Goal: Task Accomplishment & Management: Manage account settings

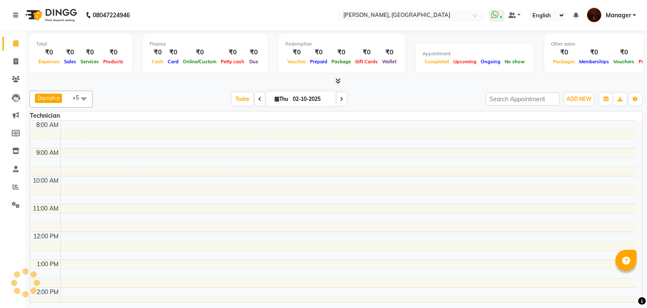
click at [340, 94] on span at bounding box center [342, 98] width 10 height 13
type input "03-10-2025"
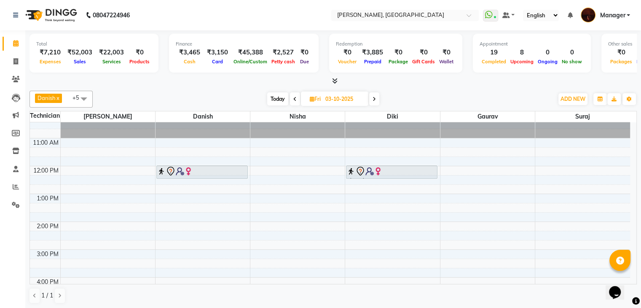
scroll to position [9, 0]
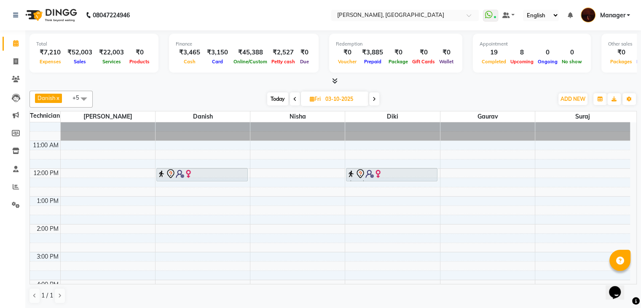
click at [223, 199] on div "10:00 AM 11:00 AM 12:00 PM 1:00 PM 2:00 PM 3:00 PM 4:00 PM 5:00 PM 6:00 PM 7:00…" at bounding box center [330, 293] width 600 height 361
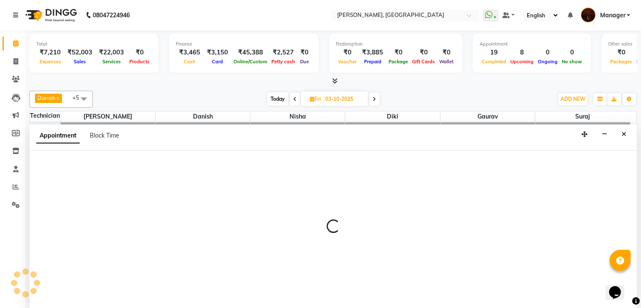
scroll to position [0, 0]
select select "20822"
select select "780"
select select "tentative"
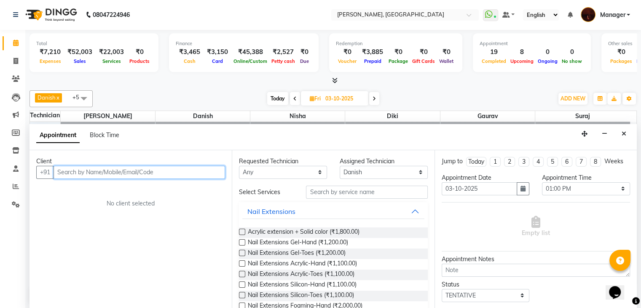
click at [127, 171] on input "text" at bounding box center [140, 172] width 172 height 13
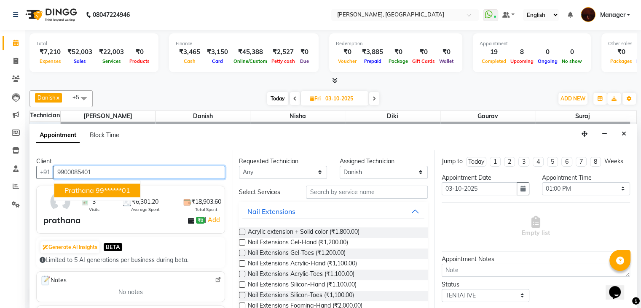
click at [105, 191] on ngb-highlight "99******01" at bounding box center [113, 190] width 35 height 8
type input "99******01"
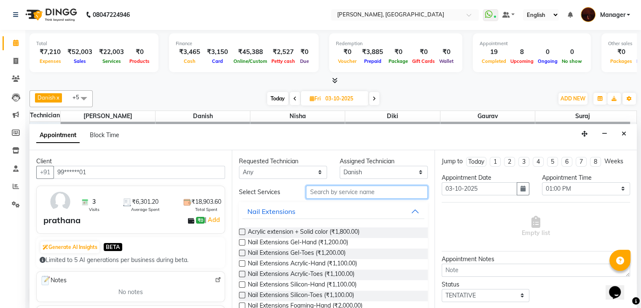
click at [332, 193] on input "text" at bounding box center [366, 191] width 121 height 13
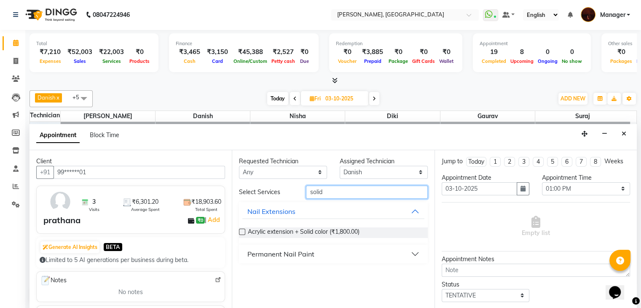
type input "solid"
click at [264, 254] on div "Permanent Nail Paint" at bounding box center [280, 254] width 67 height 10
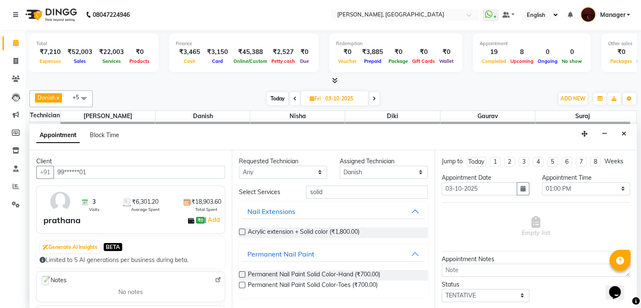
click at [244, 273] on label at bounding box center [242, 274] width 6 height 6
click at [244, 273] on input "checkbox" at bounding box center [241, 274] width 5 height 5
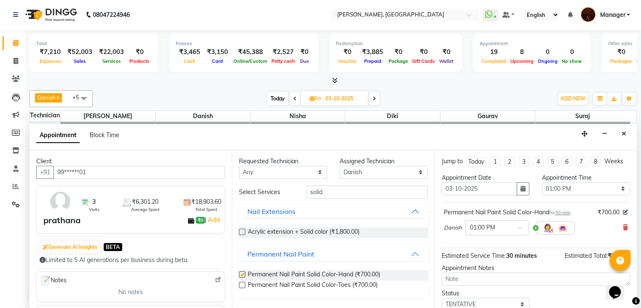
checkbox input "false"
drag, startPoint x: 336, startPoint y: 191, endPoint x: 285, endPoint y: 189, distance: 50.6
click at [285, 189] on div "Select Services solid" at bounding box center [333, 191] width 201 height 13
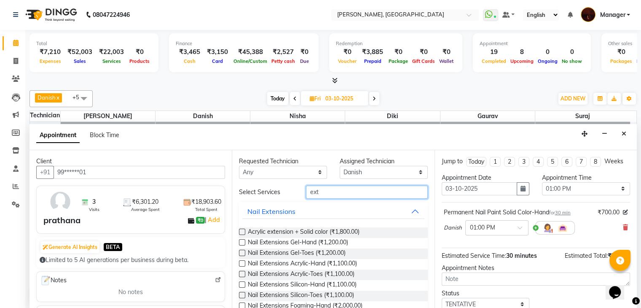
type input "ext"
click at [244, 243] on label at bounding box center [242, 242] width 6 height 6
click at [244, 243] on input "checkbox" at bounding box center [241, 242] width 5 height 5
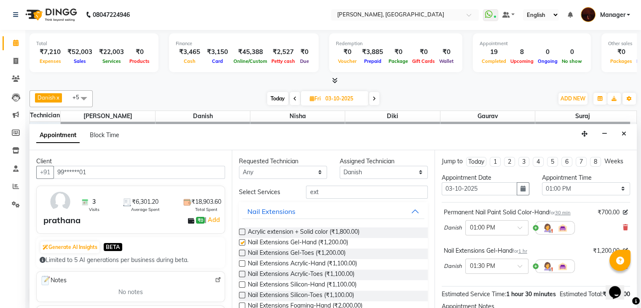
checkbox input "false"
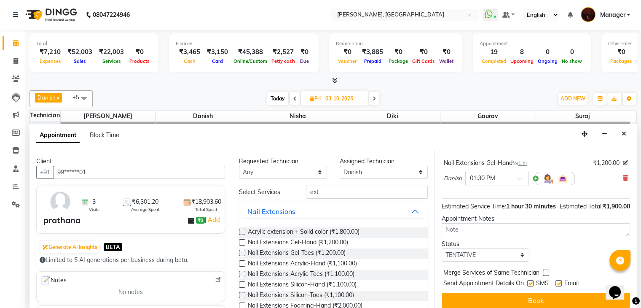
scroll to position [102, 0]
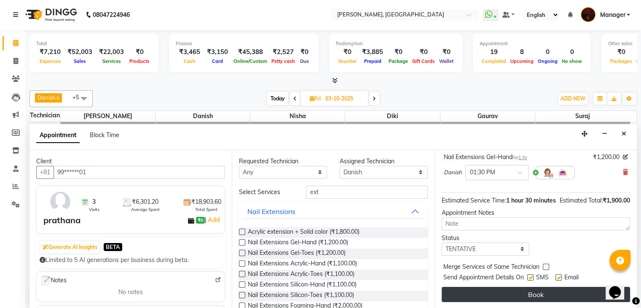
click at [536, 290] on button "Book" at bounding box center [536, 294] width 188 height 15
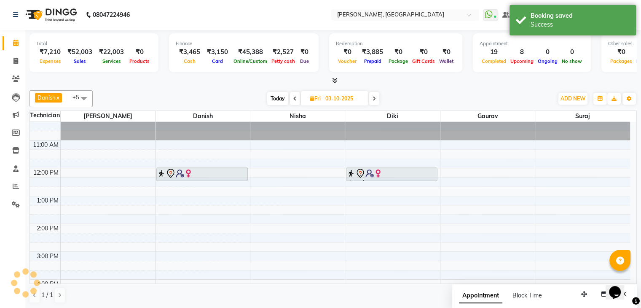
scroll to position [0, 0]
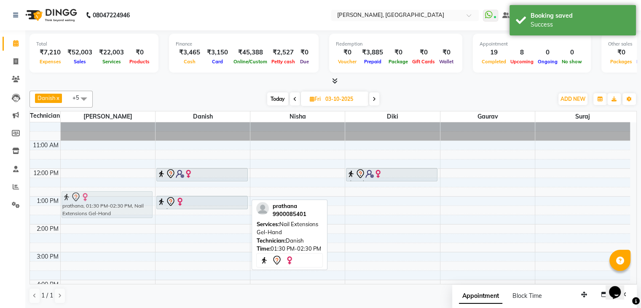
drag, startPoint x: 203, startPoint y: 220, endPoint x: 128, endPoint y: 205, distance: 76.6
click at [128, 205] on tr "adity, 06:00 PM-07:00 PM, Permanent Nail Paint - Solid Color (Hand) prathana, 0…" at bounding box center [330, 293] width 600 height 361
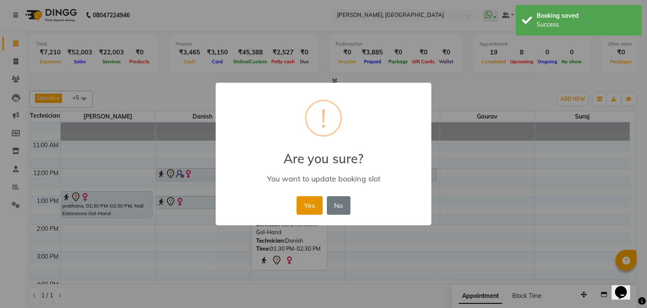
click at [313, 201] on button "Yes" at bounding box center [310, 205] width 26 height 19
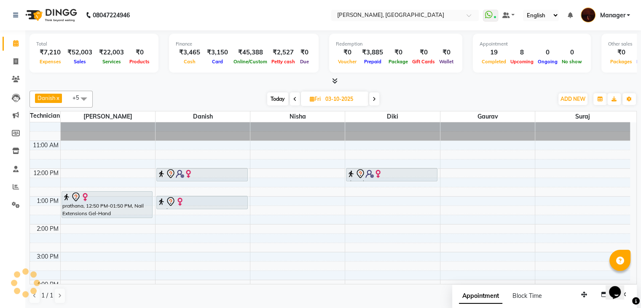
scroll to position [0, 0]
click at [17, 59] on icon at bounding box center [15, 61] width 5 height 6
select select "service"
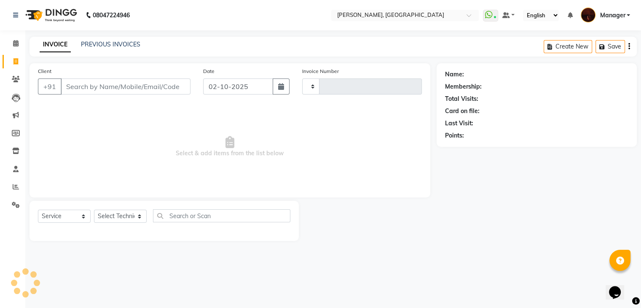
scroll to position [0, 0]
select select "4063"
type input "2176"
click at [126, 216] on select "Select Technician" at bounding box center [120, 215] width 53 height 13
select select "92920"
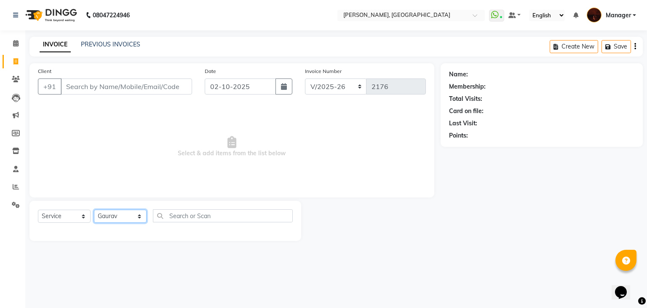
click at [94, 210] on select "Select Technician Adesh amir Danish Diki Gaurav Himanshu jenifer Jyothi Lucky M…" at bounding box center [120, 215] width 53 height 13
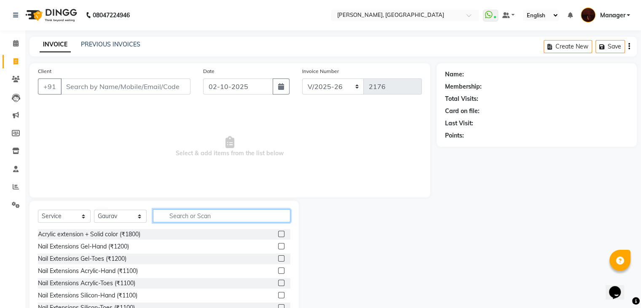
click at [200, 217] on input "text" at bounding box center [221, 215] width 137 height 13
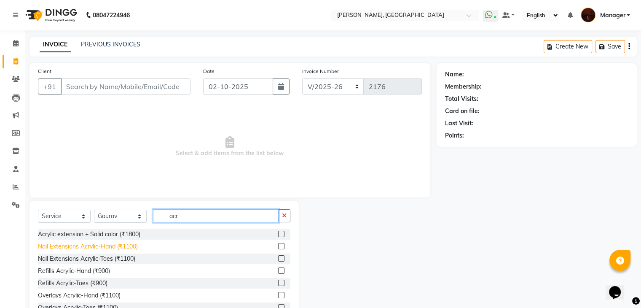
type input "acr"
click at [85, 246] on div "Nail Extensions Acrylic-Hand (₹1100)" at bounding box center [88, 246] width 100 height 9
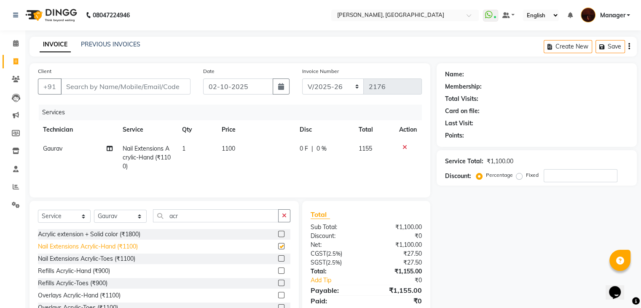
checkbox input "false"
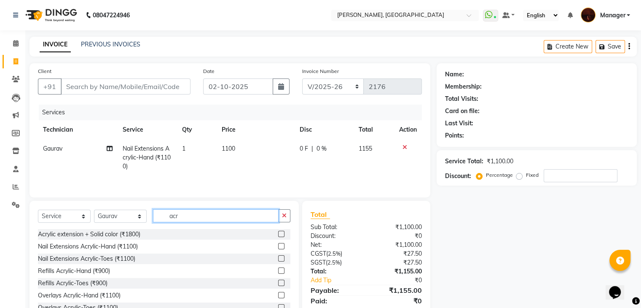
drag, startPoint x: 198, startPoint y: 212, endPoint x: 154, endPoint y: 215, distance: 43.9
click at [154, 215] on input "acr" at bounding box center [216, 215] width 126 height 13
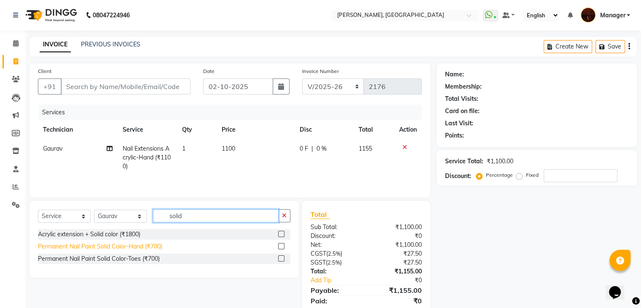
type input "solid"
click at [113, 247] on div "Permanent Nail Paint Solid Color-Hand (₹700)" at bounding box center [100, 246] width 124 height 9
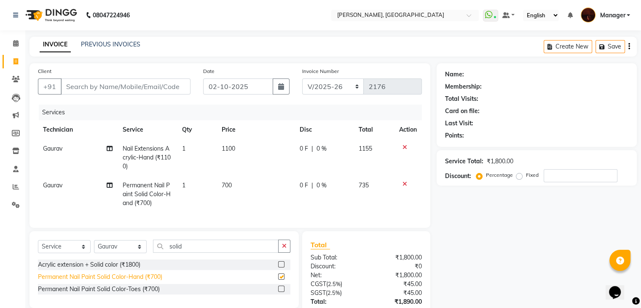
checkbox input "false"
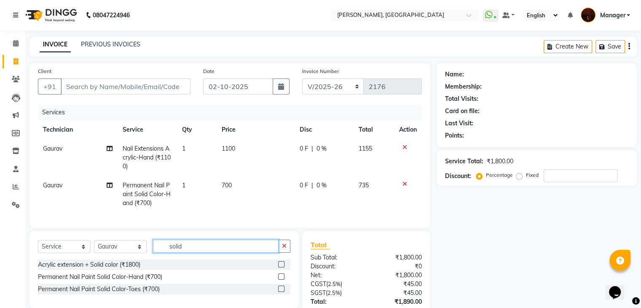
drag, startPoint x: 193, startPoint y: 250, endPoint x: 134, endPoint y: 239, distance: 60.8
click at [134, 239] on div "Select Service Product Membership Package Voucher Prepaid Gift Card Select Tech…" at bounding box center [164, 269] width 269 height 77
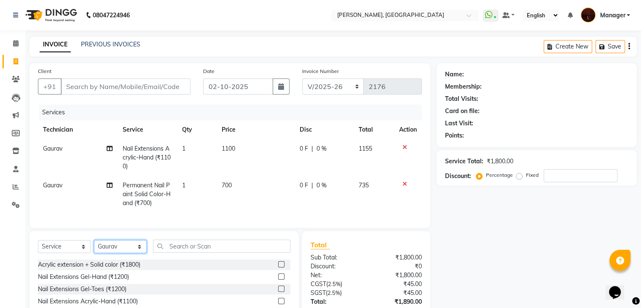
click at [136, 253] on select "Select Technician Adesh amir Danish Diki Gaurav Himanshu jenifer Jyothi Lucky M…" at bounding box center [120, 246] width 53 height 13
select select "83655"
click at [94, 247] on select "Select Technician Adesh amir Danish Diki Gaurav Himanshu jenifer Jyothi Lucky M…" at bounding box center [120, 246] width 53 height 13
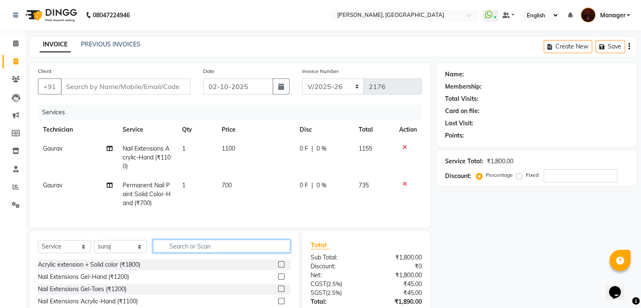
click at [176, 248] on input "text" at bounding box center [221, 245] width 137 height 13
type input "art"
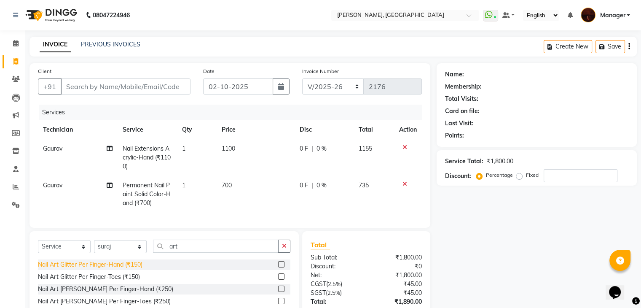
click at [126, 269] on div "Nail Art Glitter Per Finger-Hand (₹150)" at bounding box center [90, 264] width 105 height 9
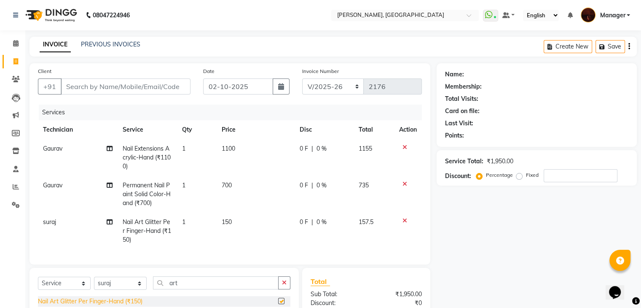
checkbox input "false"
click at [234, 220] on td "150" at bounding box center [256, 230] width 78 height 37
select select "83655"
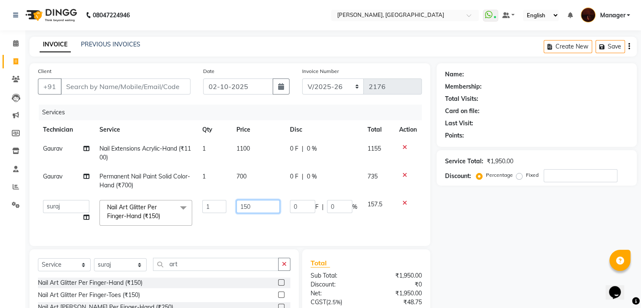
drag, startPoint x: 221, startPoint y: 203, endPoint x: 216, endPoint y: 203, distance: 5.1
click at [216, 203] on tr "Adesh amir Danish Diki Gaurav Himanshu jenifer Jyothi Lucky Manager Muskan Nish…" at bounding box center [230, 213] width 384 height 36
type input "1900"
click at [330, 227] on td "0 F | 0 %" at bounding box center [324, 213] width 78 height 36
select select "83655"
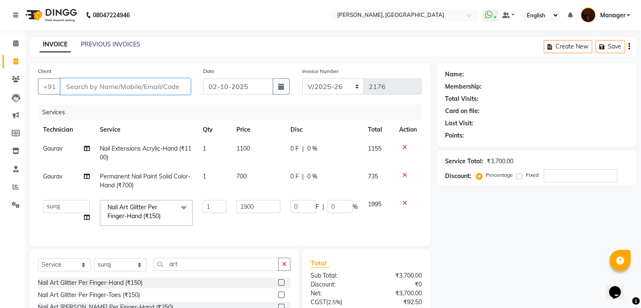
click at [134, 83] on input "Client" at bounding box center [126, 86] width 130 height 16
type input "9"
type input "0"
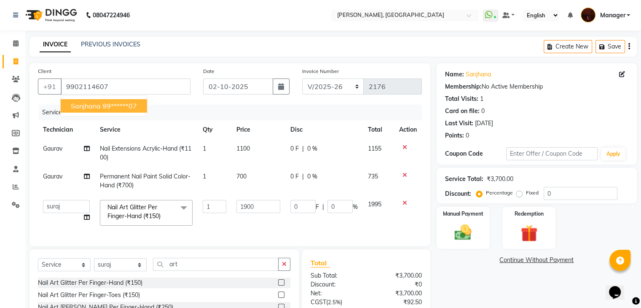
click at [105, 107] on ngb-highlight "99******07" at bounding box center [119, 106] width 35 height 8
type input "99******07"
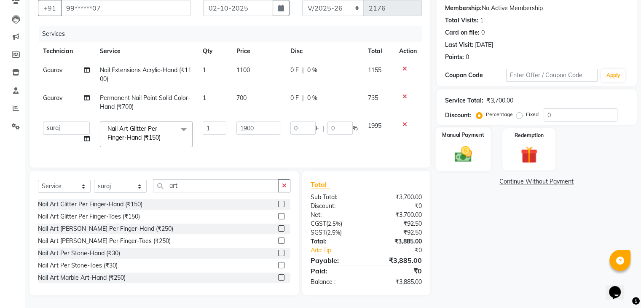
scroll to position [85, 0]
click at [459, 169] on div "Name: Sanjhana Membership: No Active Membership Total Visits: 1 Card on file: 0…" at bounding box center [540, 140] width 207 height 310
click at [463, 147] on img at bounding box center [463, 154] width 28 height 20
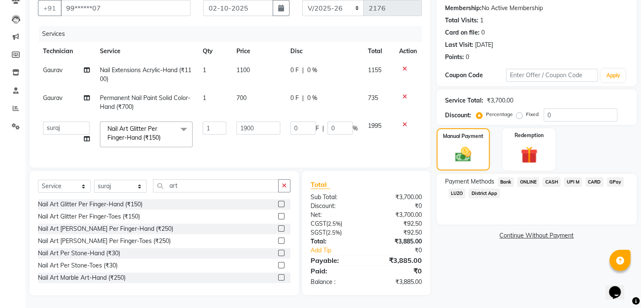
click at [536, 177] on span "ONLINE" at bounding box center [528, 182] width 22 height 10
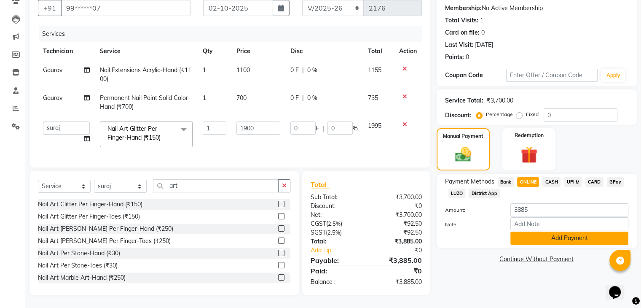
click at [548, 234] on button "Add Payment" at bounding box center [569, 237] width 118 height 13
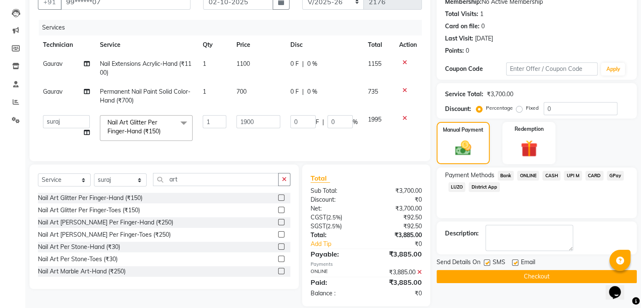
click at [548, 234] on textarea at bounding box center [530, 238] width 88 height 26
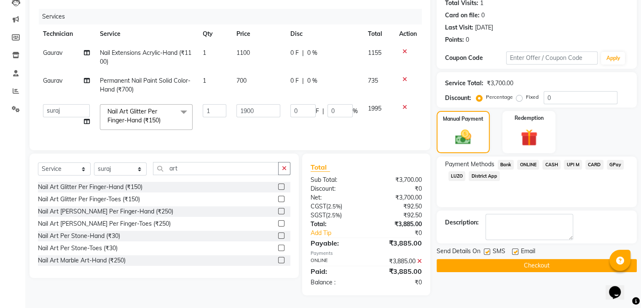
click at [530, 280] on div "Name: Sanjhana Membership: No Active Membership Total Visits: 1 Card on file: 0…" at bounding box center [540, 131] width 207 height 327
click at [538, 261] on button "Checkout" at bounding box center [537, 265] width 200 height 13
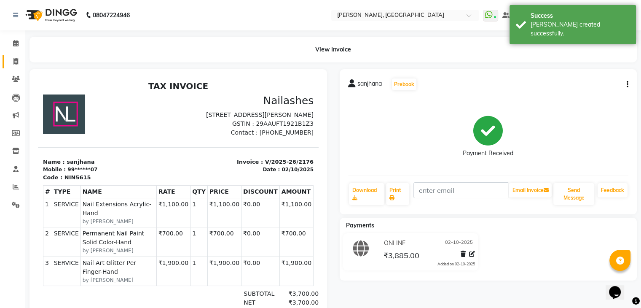
click at [6, 64] on link "Invoice" at bounding box center [13, 62] width 20 height 14
select select "service"
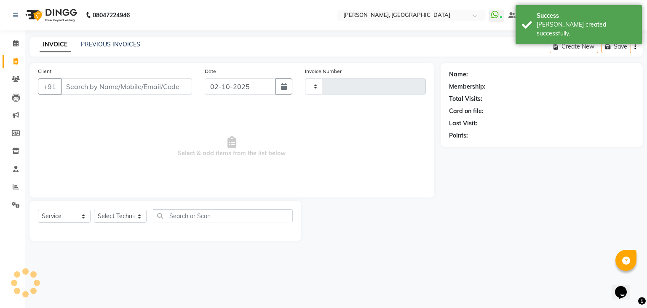
type input "2177"
select select "4063"
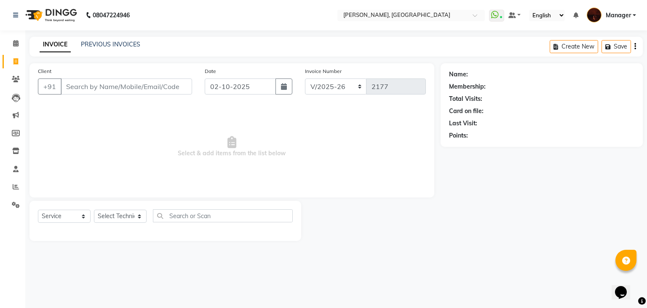
click at [130, 225] on div "Select Service Product Membership Package Voucher Prepaid Gift Card Select Tech…" at bounding box center [165, 219] width 255 height 20
click at [130, 223] on div "Select Service Product Membership Package Voucher Prepaid Gift Card Select Tech…" at bounding box center [165, 219] width 255 height 20
click at [130, 217] on select "Select Technician Adesh amir Danish Diki Gaurav Himanshu jenifer Jyothi Lucky M…" at bounding box center [120, 215] width 53 height 13
select select "20822"
click at [94, 210] on select "Select Technician Adesh amir Danish Diki Gaurav Himanshu jenifer Jyothi Lucky M…" at bounding box center [120, 215] width 53 height 13
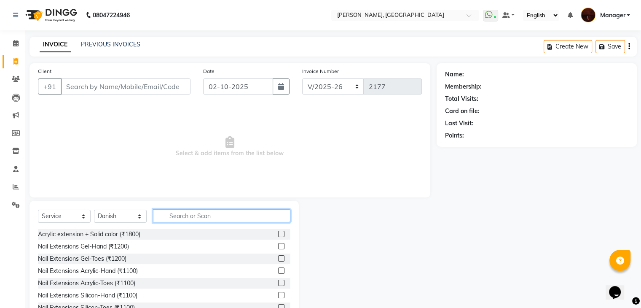
click at [208, 216] on input "text" at bounding box center [221, 215] width 137 height 13
click at [206, 189] on span "Select & add items from the list below" at bounding box center [230, 147] width 384 height 84
click at [209, 215] on input "text" at bounding box center [221, 215] width 137 height 13
type input "s"
type input "ext"
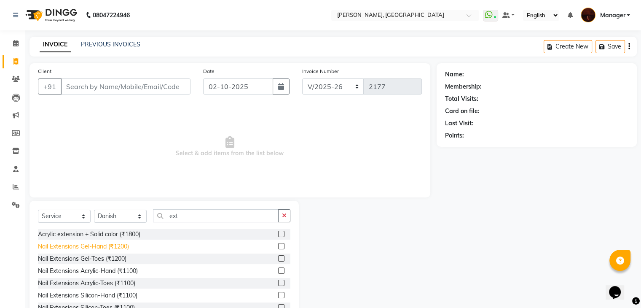
click at [98, 247] on div "Nail Extensions Gel-Hand (₹1200)" at bounding box center [83, 246] width 91 height 9
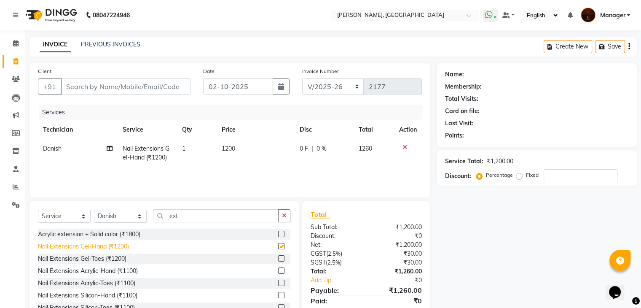
checkbox input "false"
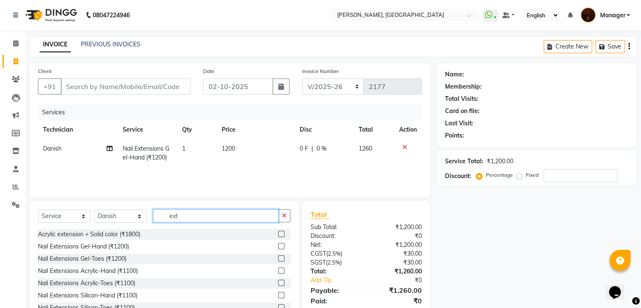
drag, startPoint x: 193, startPoint y: 215, endPoint x: 166, endPoint y: 215, distance: 26.6
click at [166, 215] on input "ext" at bounding box center [216, 215] width 126 height 13
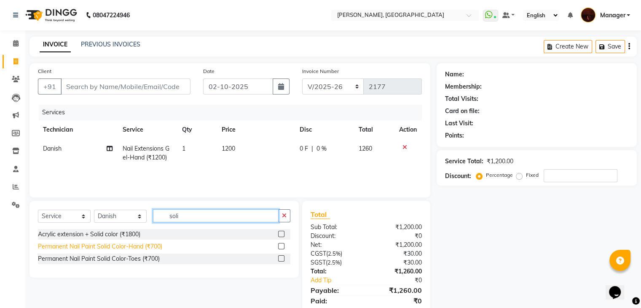
type input "soli"
click at [143, 242] on div "Permanent Nail Paint Solid Color-Hand (₹700)" at bounding box center [100, 246] width 124 height 9
checkbox input "false"
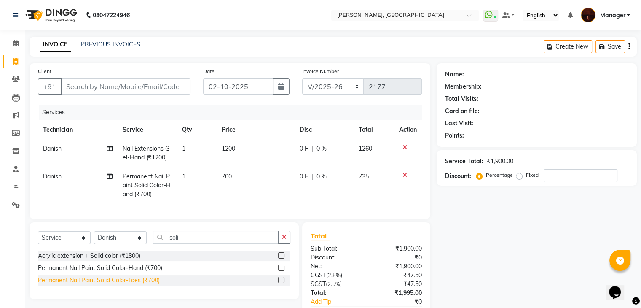
click at [137, 285] on div "Permanent Nail Paint Solid Color-Toes (₹700)" at bounding box center [99, 280] width 122 height 9
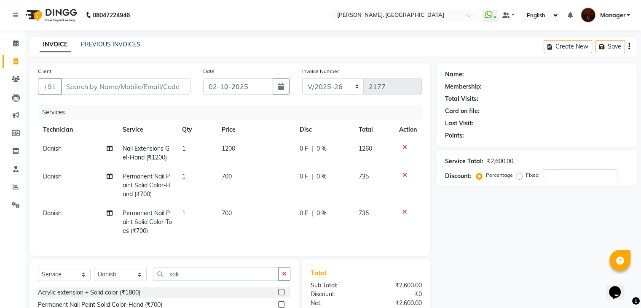
checkbox input "false"
click at [119, 86] on input "Client" at bounding box center [126, 86] width 130 height 16
type input "l"
type input "0"
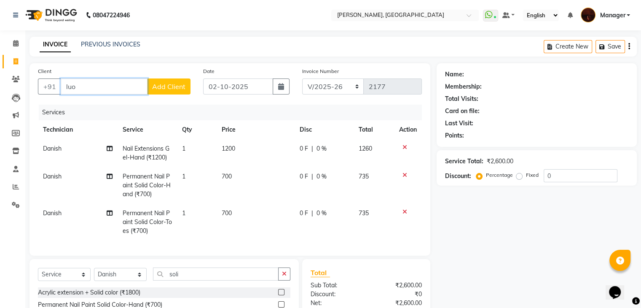
type input "luo"
click at [229, 147] on span "1200" at bounding box center [228, 149] width 13 height 8
select select "20822"
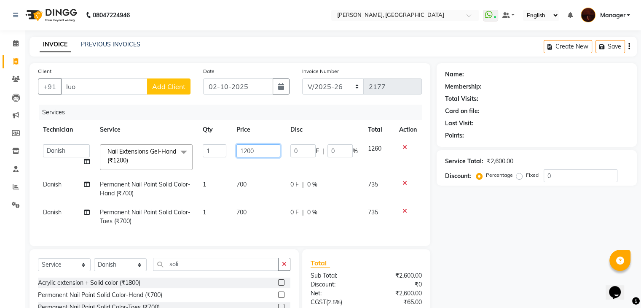
click at [249, 151] on input "1200" at bounding box center [258, 150] width 44 height 13
type input "1300"
click at [111, 89] on input "luo" at bounding box center [104, 86] width 87 height 16
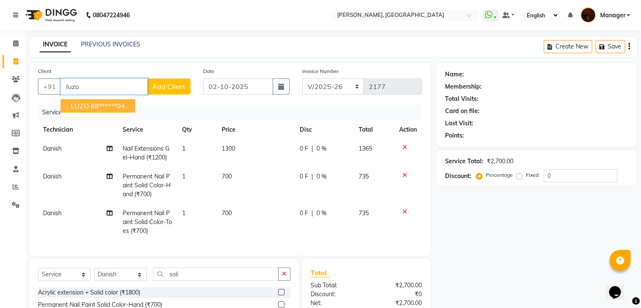
click at [111, 105] on ngb-highlight "88******04" at bounding box center [108, 106] width 35 height 8
type input "88******04"
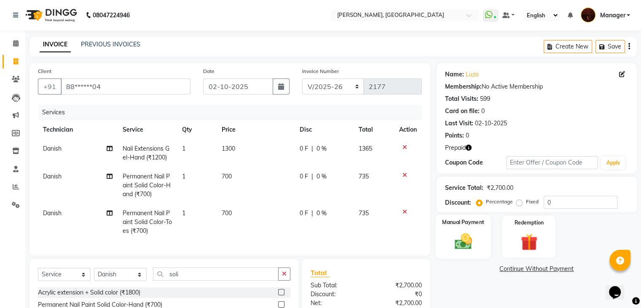
scroll to position [94, 0]
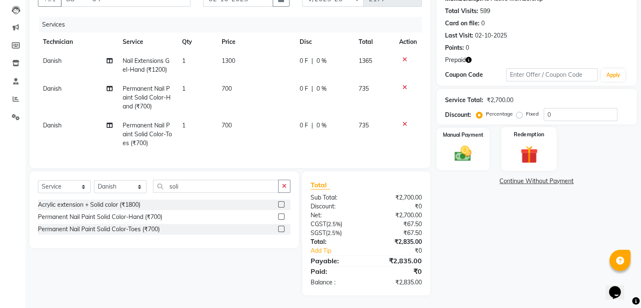
click at [528, 145] on img at bounding box center [529, 154] width 28 height 21
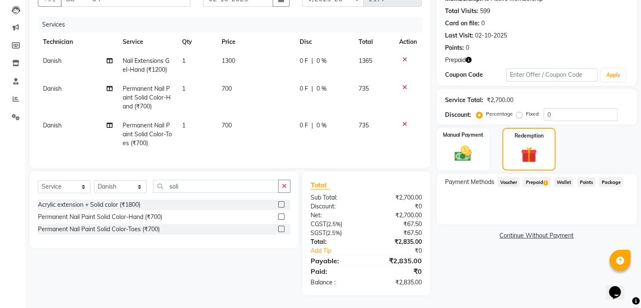
click at [542, 177] on span "Prepaid 1" at bounding box center [536, 182] width 27 height 10
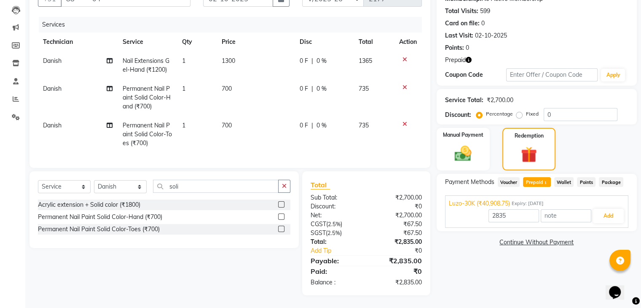
click at [627, 209] on div "Luzo-30K (₹40,908.75) Expiry: 30-09-2035 2835 Add" at bounding box center [536, 211] width 183 height 32
click at [612, 209] on button "Add" at bounding box center [608, 216] width 31 height 14
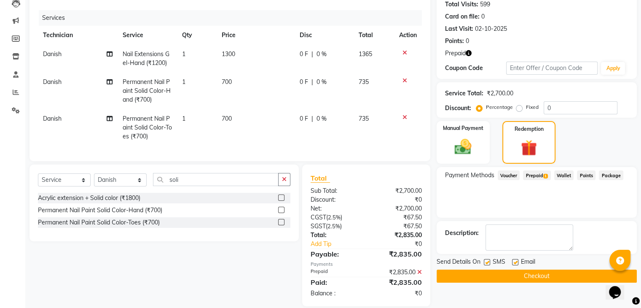
scroll to position [112, 0]
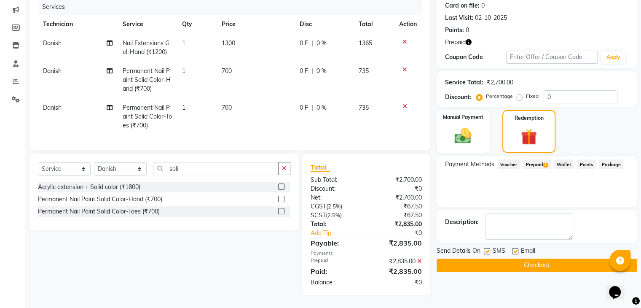
click at [539, 258] on button "Checkout" at bounding box center [537, 264] width 200 height 13
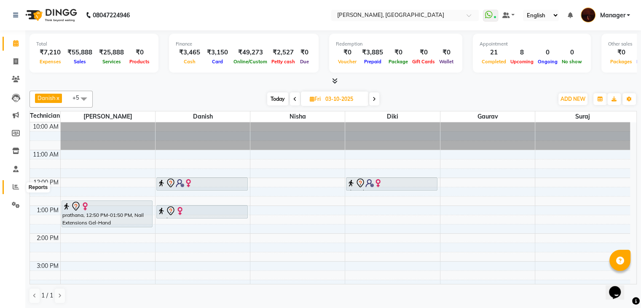
click at [16, 184] on icon at bounding box center [16, 186] width 6 height 6
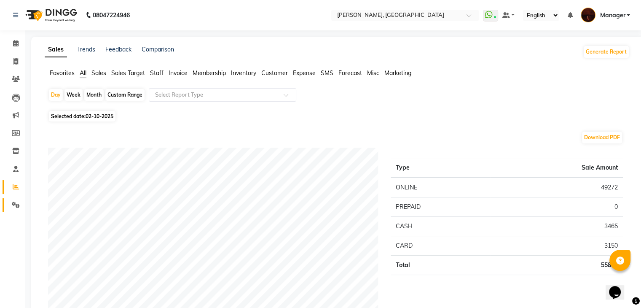
click at [18, 210] on link "Settings" at bounding box center [13, 205] width 20 height 14
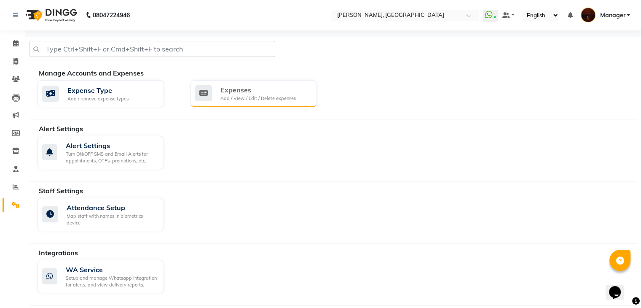
click at [233, 83] on div "Expenses Add / View / Edit / Delete expenses" at bounding box center [254, 93] width 126 height 27
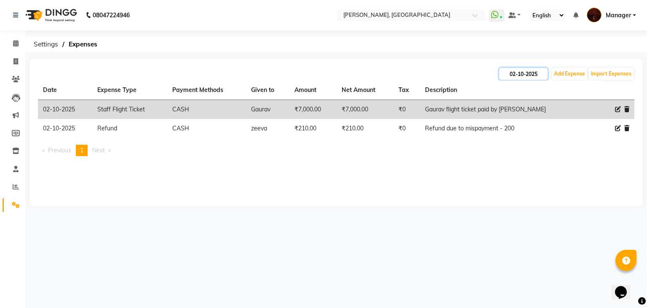
click at [539, 73] on input "02-10-2025" at bounding box center [523, 74] width 48 height 12
select select "10"
select select "2025"
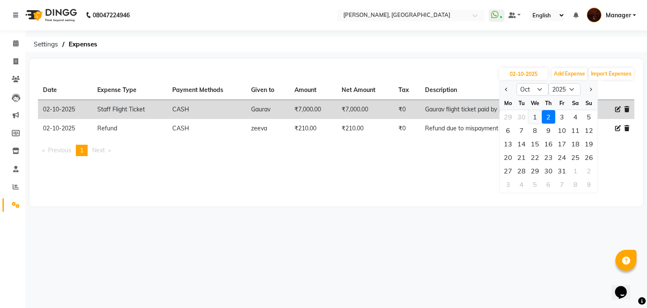
click at [536, 115] on div "1" at bounding box center [535, 116] width 13 height 13
type input "01-10-2025"
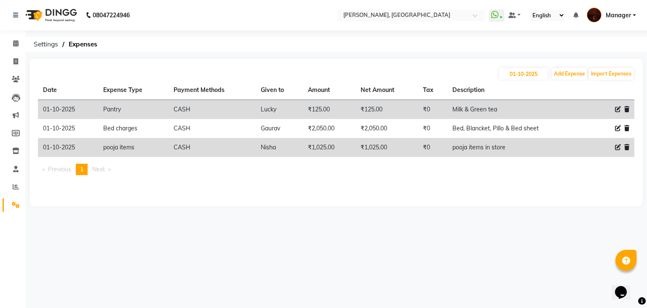
click at [399, 67] on div "[DATE] Add Expense Import Expenses" at bounding box center [336, 73] width 597 height 13
click at [536, 76] on input "01-10-2025" at bounding box center [523, 74] width 48 height 12
select select "10"
select select "2025"
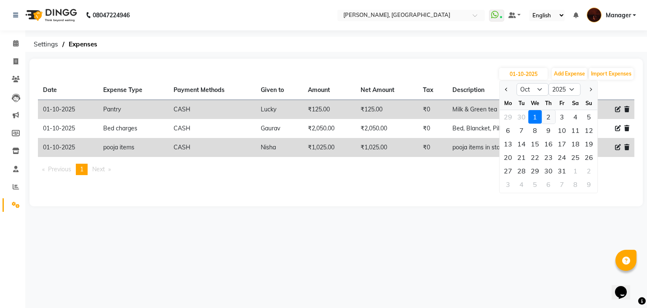
click at [547, 114] on div "2" at bounding box center [548, 116] width 13 height 13
type input "02-10-2025"
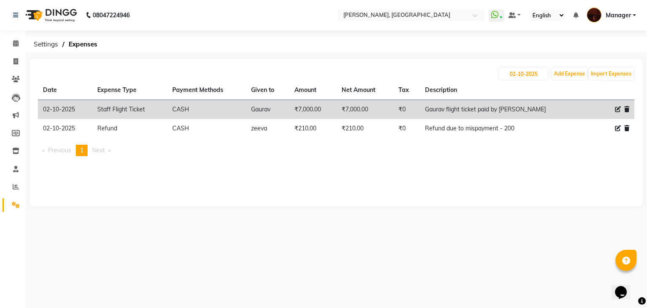
click at [396, 78] on div "[DATE] Add Expense Import Expenses" at bounding box center [336, 73] width 597 height 13
click at [17, 48] on link "Calendar" at bounding box center [13, 44] width 20 height 14
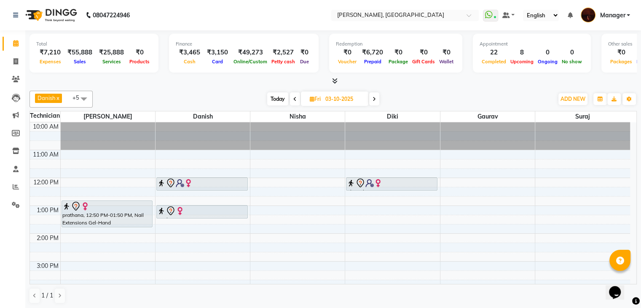
click at [336, 81] on icon at bounding box center [334, 81] width 5 height 6
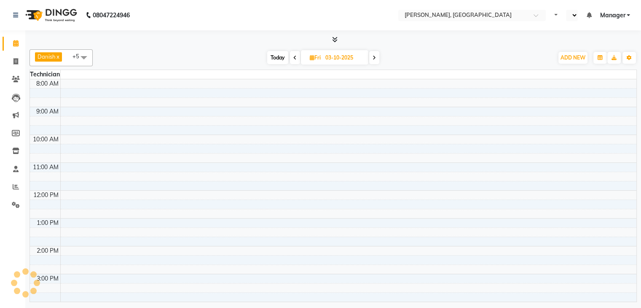
select select "en"
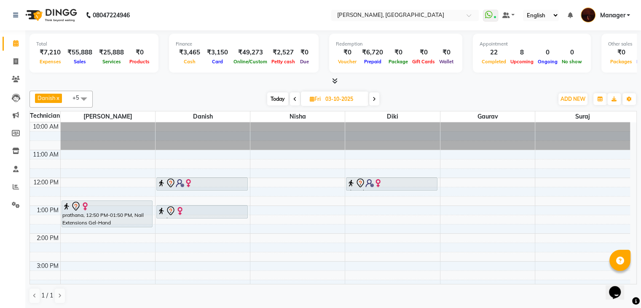
click at [332, 78] on icon at bounding box center [334, 81] width 5 height 6
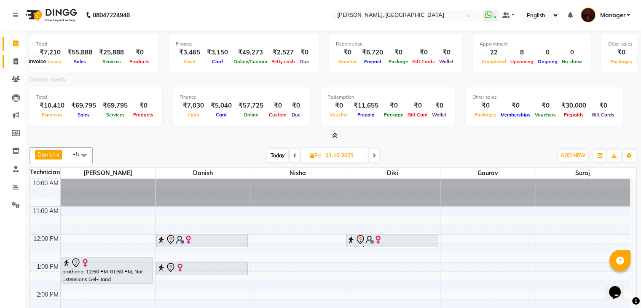
click at [17, 60] on icon at bounding box center [15, 61] width 5 height 6
select select "service"
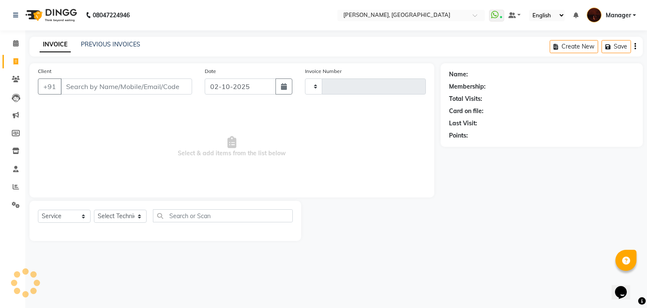
type input "2178"
select select "4063"
click at [145, 88] on input "Client" at bounding box center [127, 86] width 132 height 16
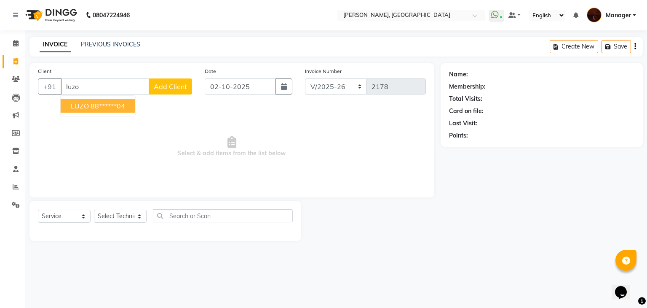
click at [105, 109] on ngb-highlight "88******04" at bounding box center [108, 106] width 35 height 8
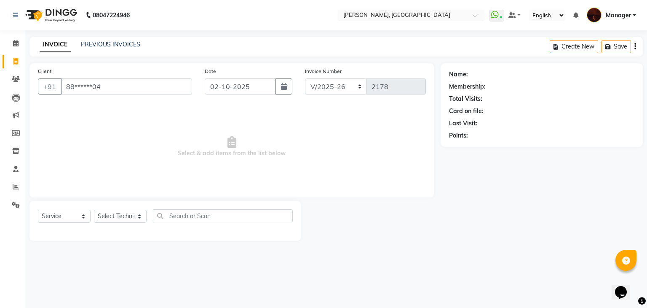
type input "88******04"
click at [470, 145] on icon "button" at bounding box center [473, 148] width 6 height 6
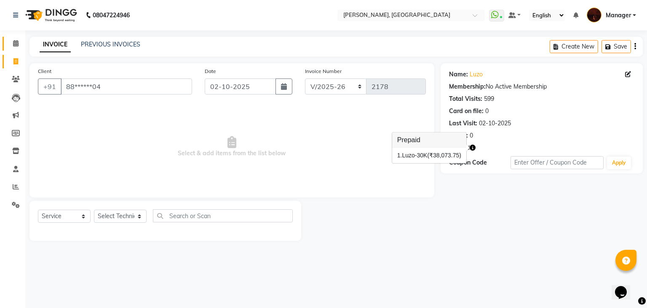
click at [7, 43] on link "Calendar" at bounding box center [13, 44] width 20 height 14
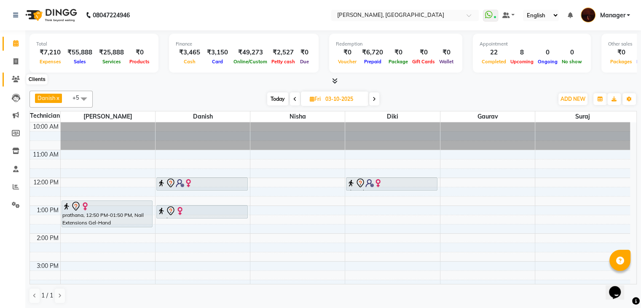
click at [11, 76] on span at bounding box center [15, 80] width 15 height 10
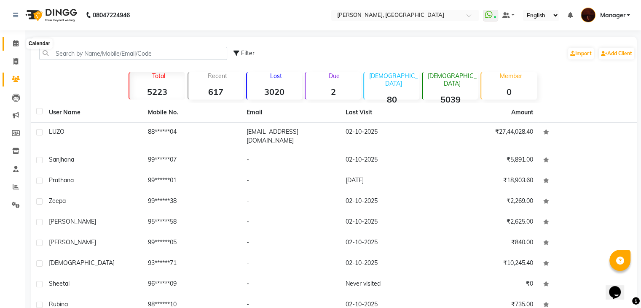
click at [13, 43] on icon at bounding box center [15, 43] width 5 height 6
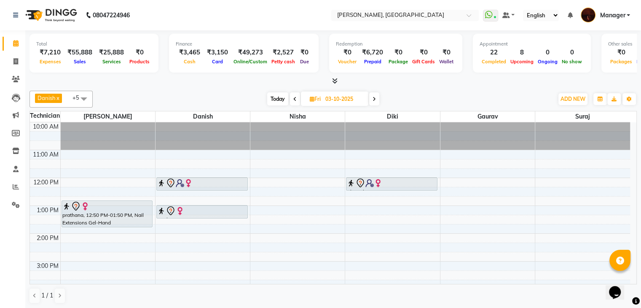
click at [2, 53] on li "Invoice" at bounding box center [12, 62] width 25 height 18
click at [19, 64] on span at bounding box center [15, 62] width 15 height 10
select select "service"
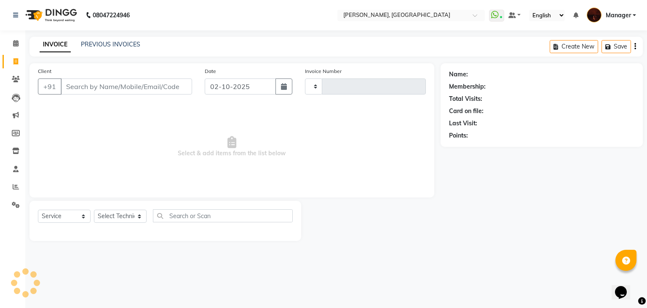
type input "2178"
select select "4063"
click at [121, 46] on link "PREVIOUS INVOICES" at bounding box center [110, 44] width 59 height 8
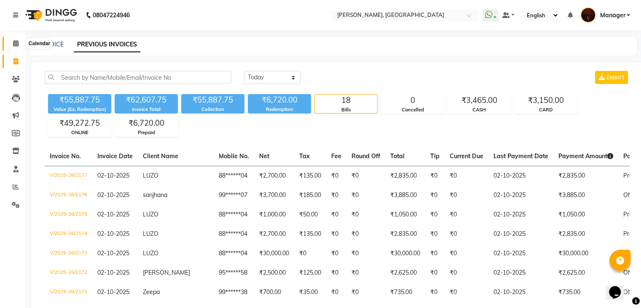
click at [19, 48] on span at bounding box center [15, 44] width 15 height 10
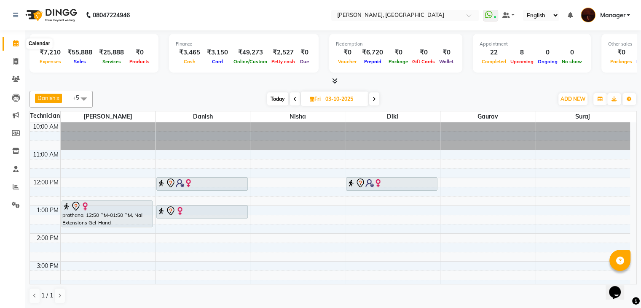
click at [12, 40] on span at bounding box center [15, 44] width 15 height 10
click at [11, 63] on span at bounding box center [15, 62] width 15 height 10
select select "service"
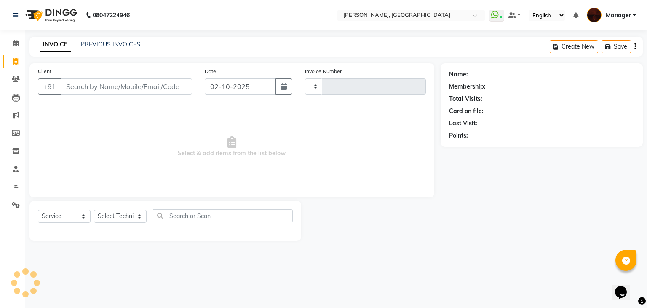
type input "2178"
select select "4063"
click at [13, 46] on icon at bounding box center [15, 43] width 5 height 6
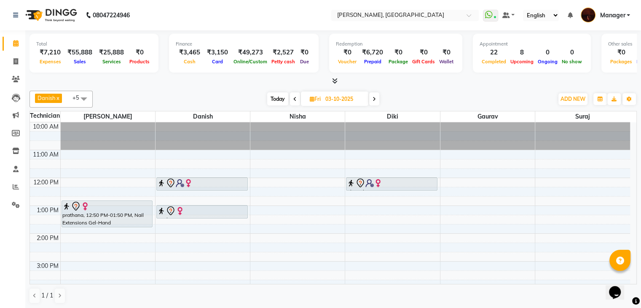
click at [333, 80] on icon at bounding box center [334, 81] width 5 height 6
